Goal: Task Accomplishment & Management: Manage account settings

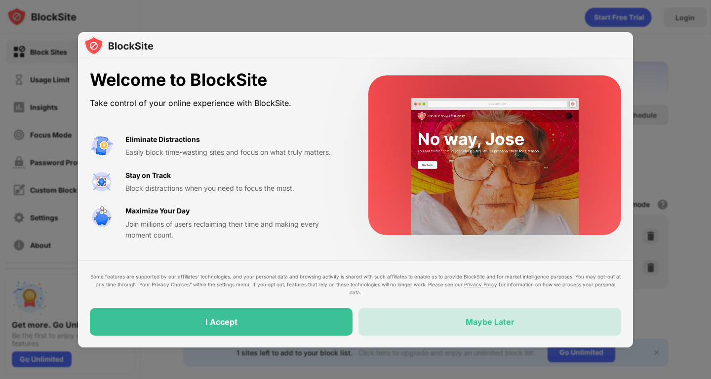
click at [441, 325] on div "Maybe Later" at bounding box center [489, 322] width 262 height 28
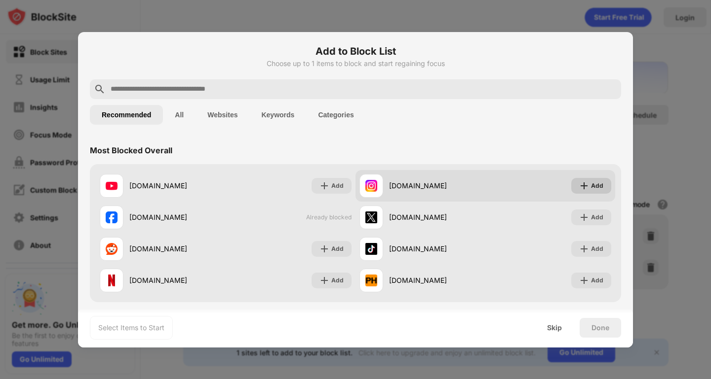
click at [579, 185] on img at bounding box center [584, 186] width 10 height 10
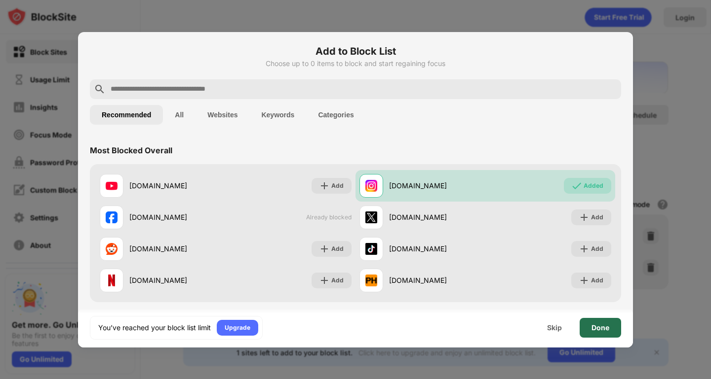
click at [601, 318] on div "Done" at bounding box center [599, 328] width 41 height 20
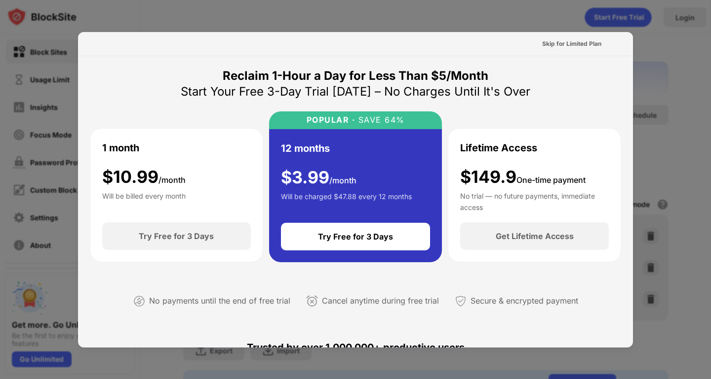
click at [571, 25] on div at bounding box center [355, 189] width 711 height 379
click at [564, 45] on div "Skip for Limited Plan" at bounding box center [571, 44] width 59 height 10
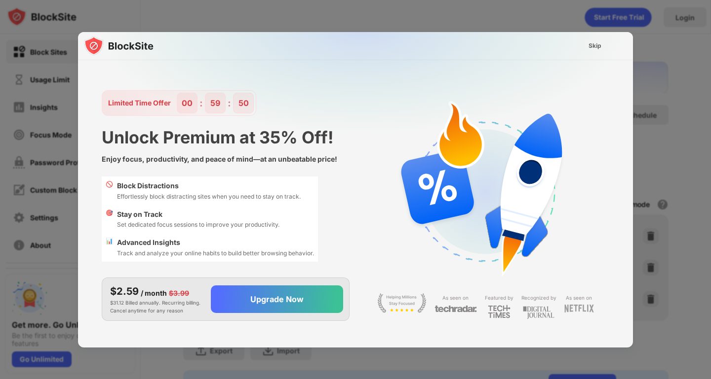
scroll to position [10, 0]
click at [602, 43] on div "Skip" at bounding box center [594, 46] width 29 height 16
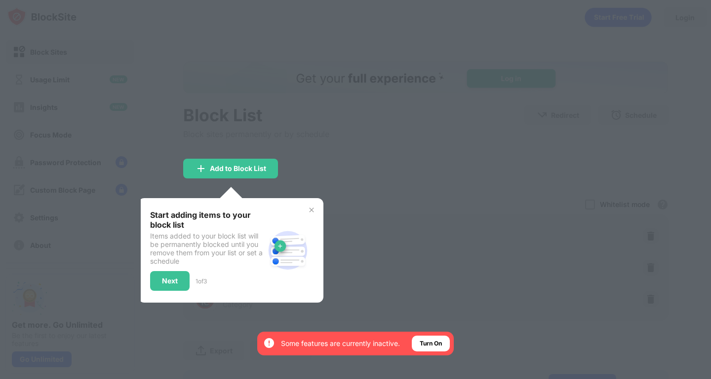
click at [309, 209] on img at bounding box center [311, 210] width 8 height 8
